Goal: Find contact information: Find contact information

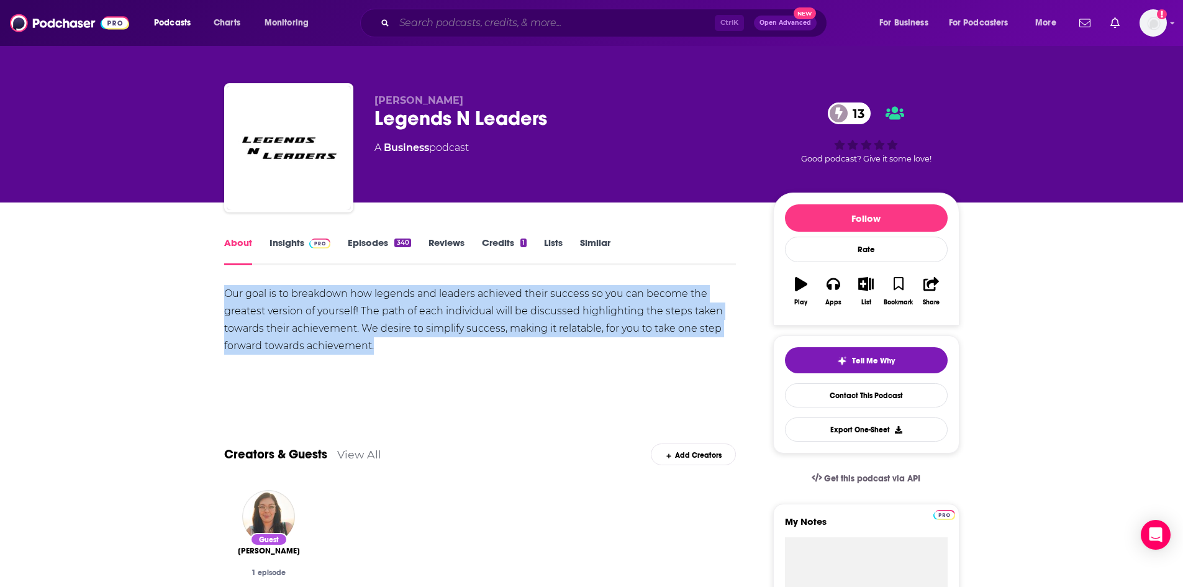
click at [431, 20] on input "Search podcasts, credits, & more..." at bounding box center [554, 23] width 320 height 20
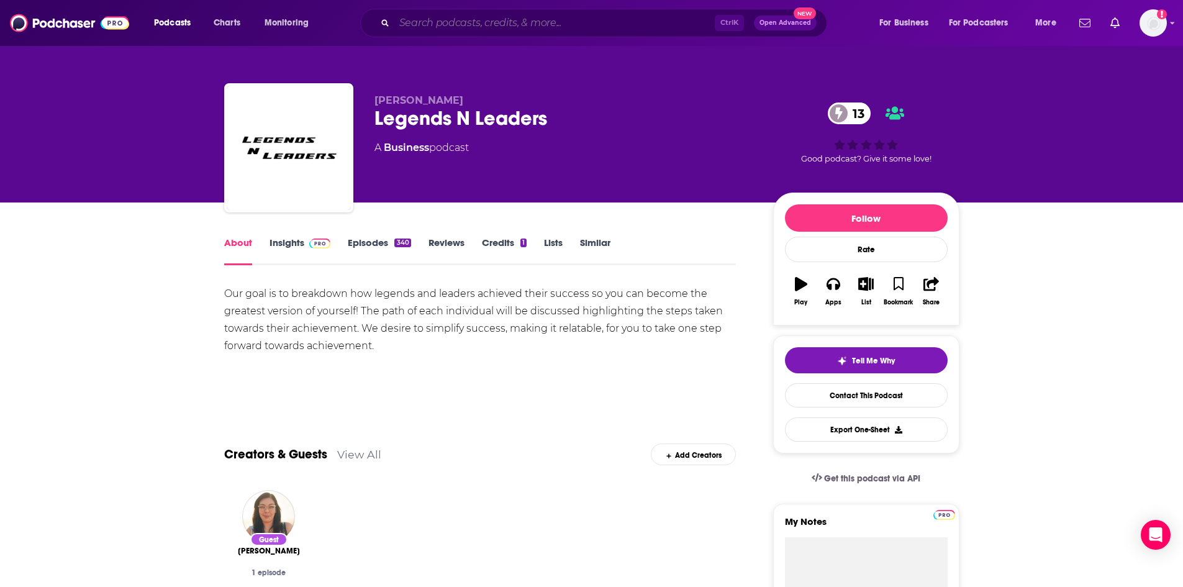
click at [482, 29] on input "Search podcasts, credits, & more..." at bounding box center [554, 23] width 320 height 20
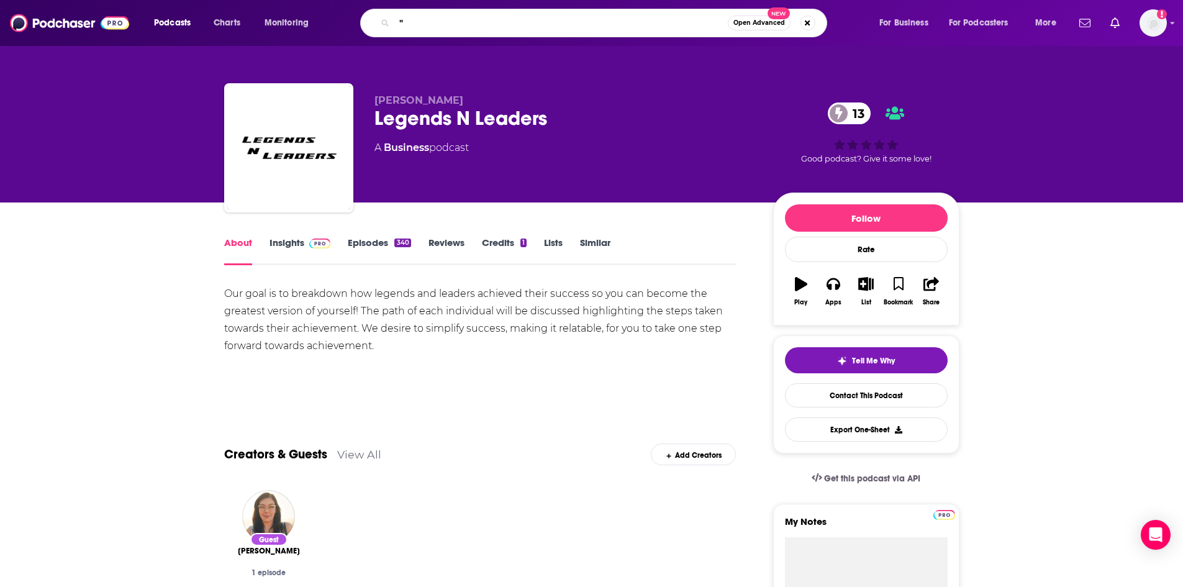
paste input "The Backstory on Marketing and AI"
type input ""The Backstory on Marketing and AI""
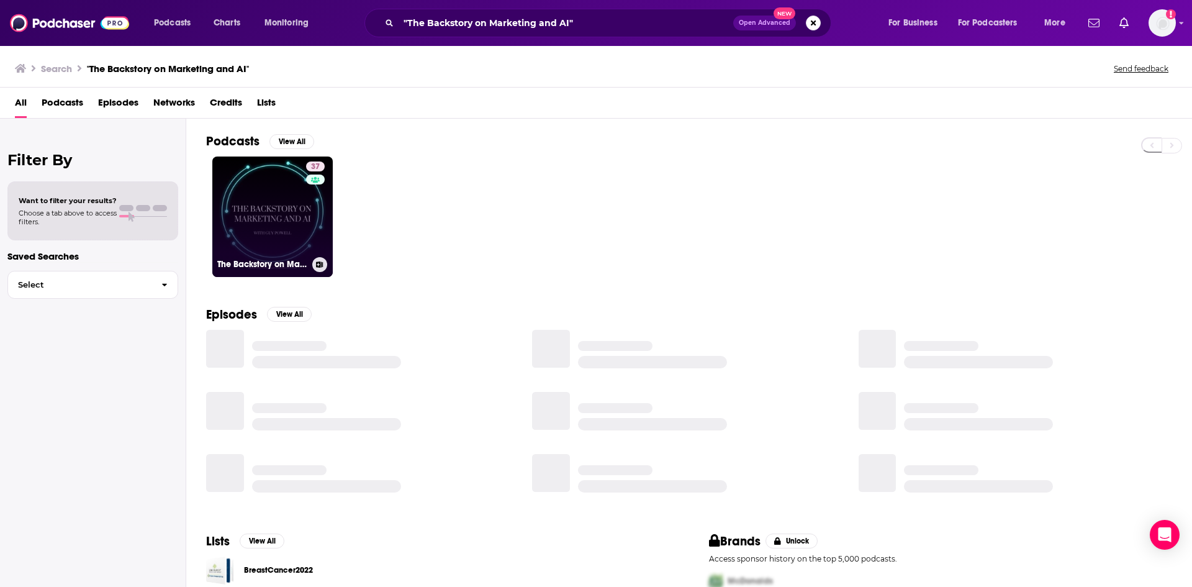
click at [274, 195] on link "37 The Backstory on Marketing and AI" at bounding box center [272, 216] width 120 height 120
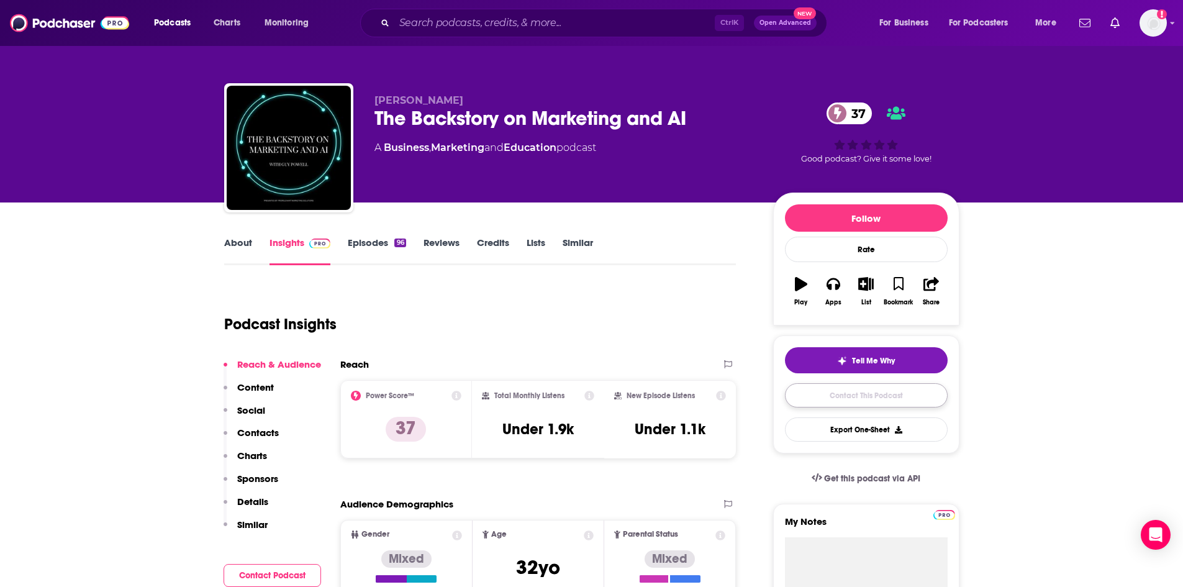
click at [900, 400] on link "Contact This Podcast" at bounding box center [866, 395] width 163 height 24
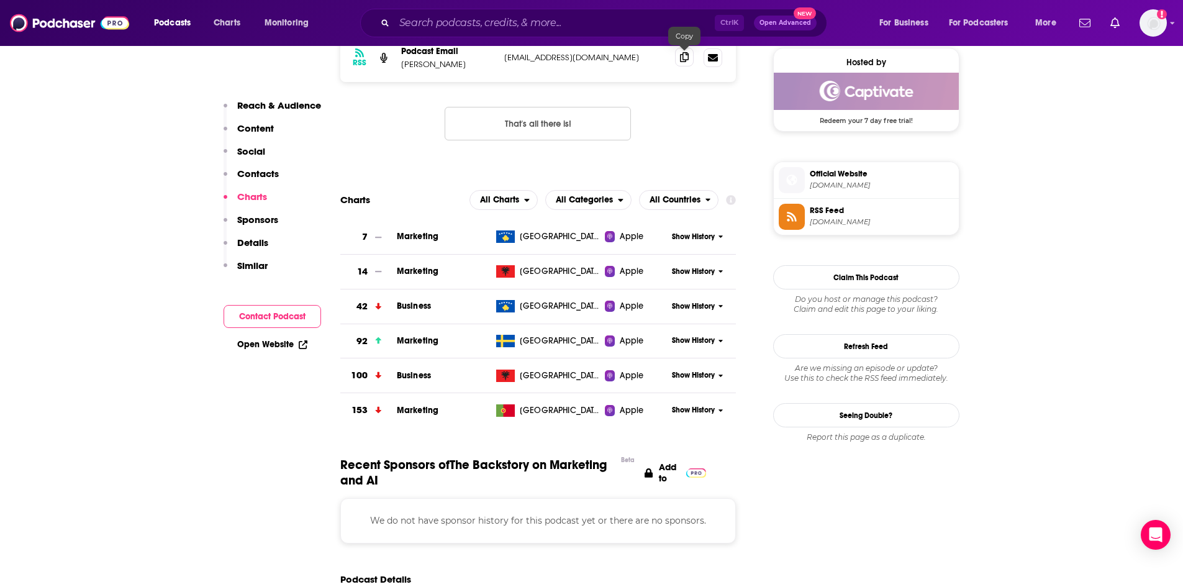
click at [685, 59] on icon at bounding box center [684, 57] width 9 height 10
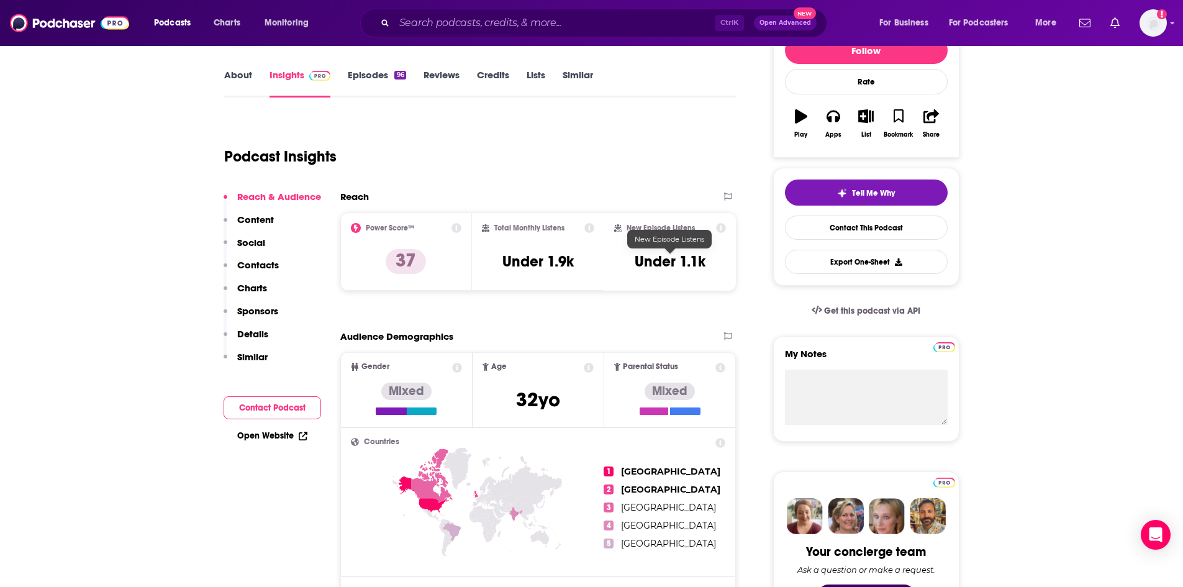
scroll to position [137, 0]
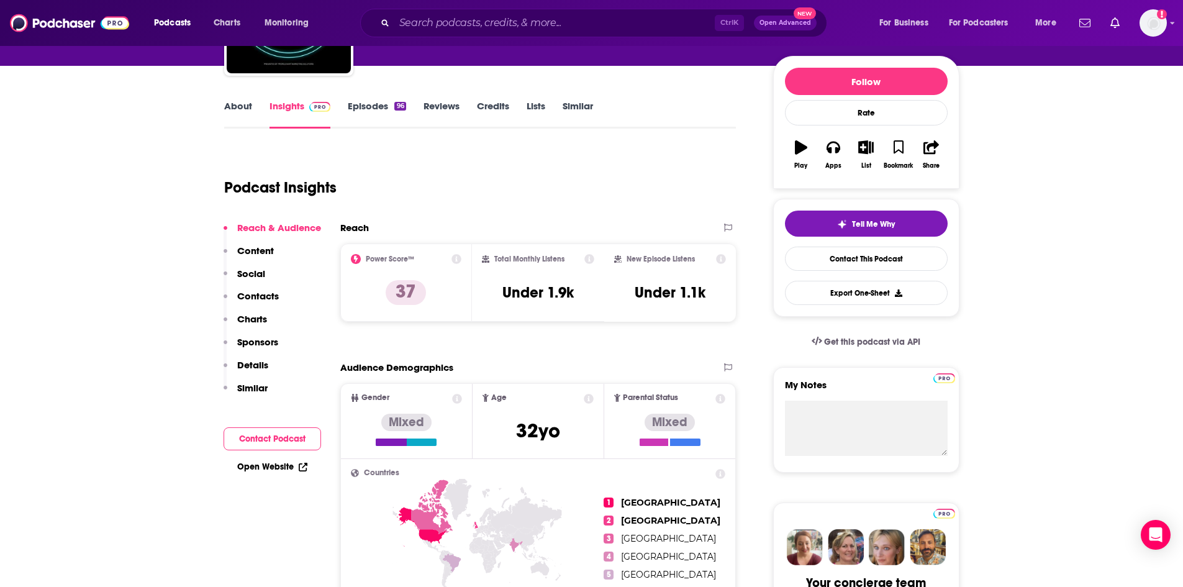
click at [246, 107] on link "About" at bounding box center [238, 114] width 28 height 29
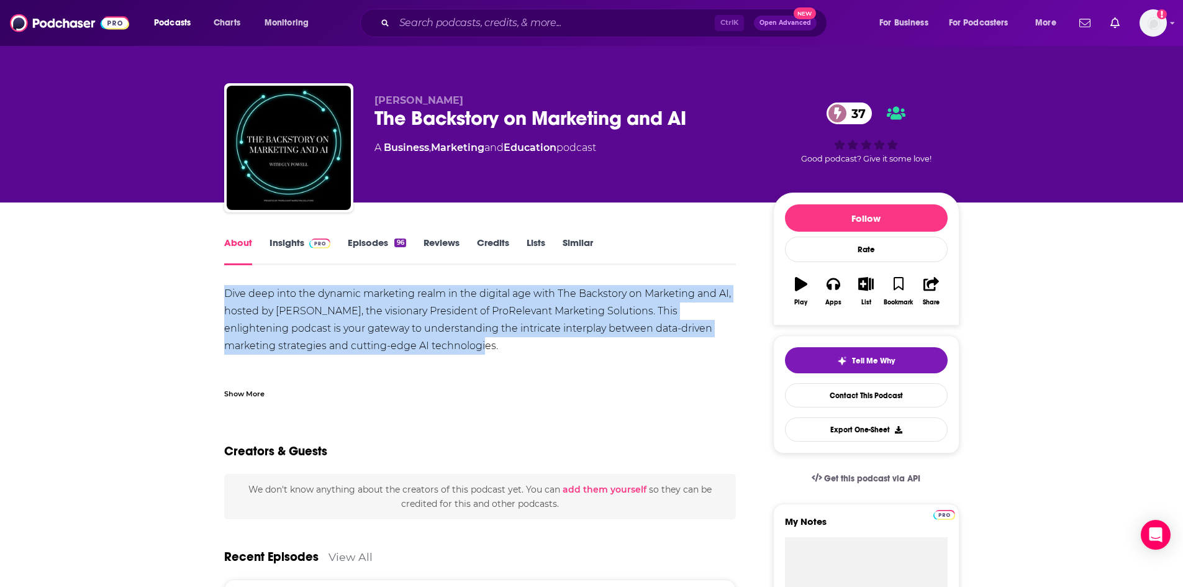
drag, startPoint x: 223, startPoint y: 294, endPoint x: 453, endPoint y: 345, distance: 235.3
copy div "Dive deep into the dynamic marketing realm in the digital age with The Backstor…"
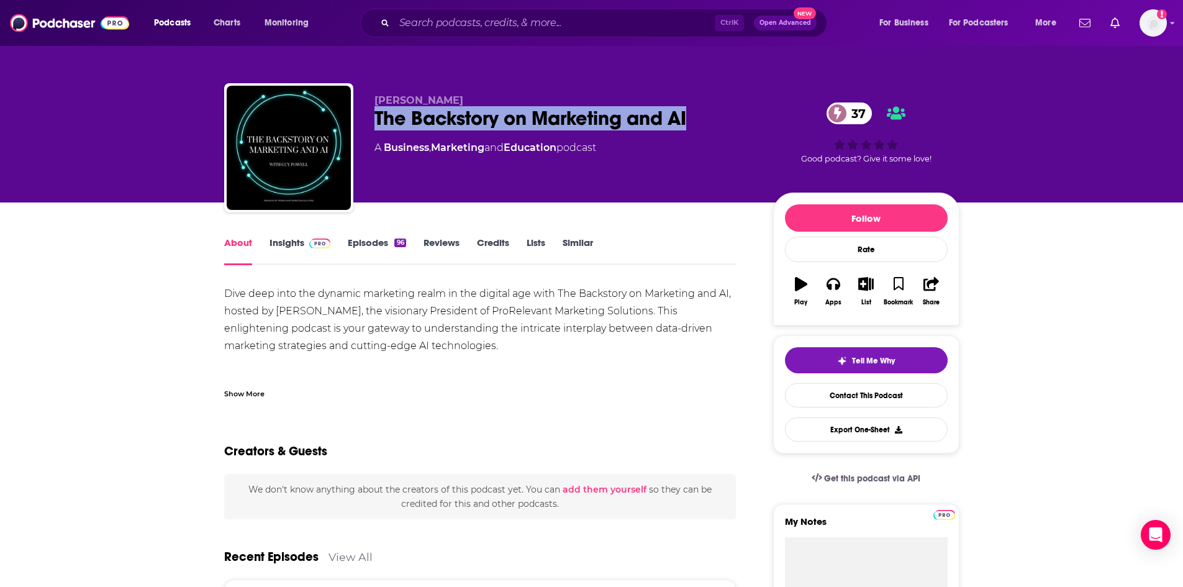
drag, startPoint x: 366, startPoint y: 116, endPoint x: 710, endPoint y: 118, distance: 343.3
click at [710, 118] on div "[PERSON_NAME] The Backstory on Marketing and AI 37 A Business , Marketing and E…" at bounding box center [591, 150] width 735 height 134
copy h1 "The Backstory on Marketing and AI"
click at [279, 238] on link "Insights" at bounding box center [299, 251] width 61 height 29
